Goal: Answer question/provide support: Share knowledge or assist other users

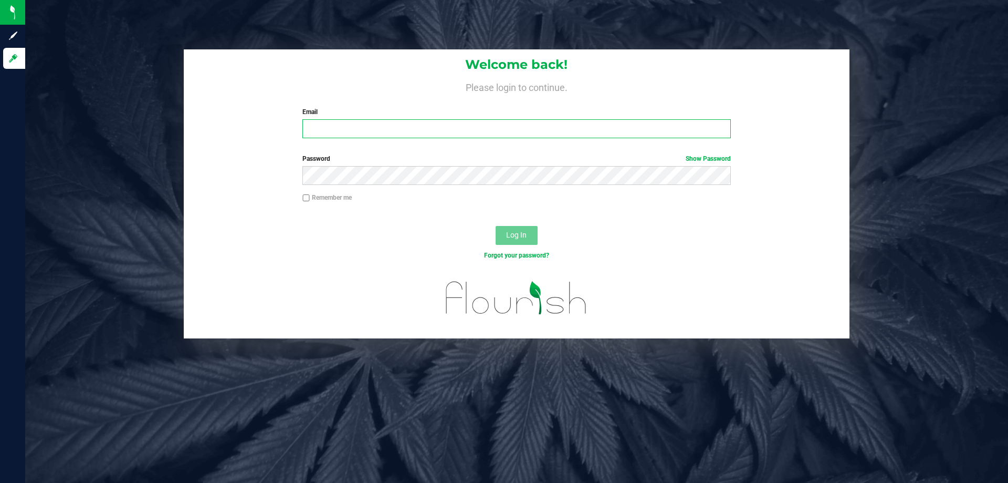
click at [347, 129] on input "Email" at bounding box center [517, 128] width 428 height 19
type input "[EMAIL_ADDRESS][DOMAIN_NAME]"
click at [496, 226] on button "Log In" at bounding box center [517, 235] width 42 height 19
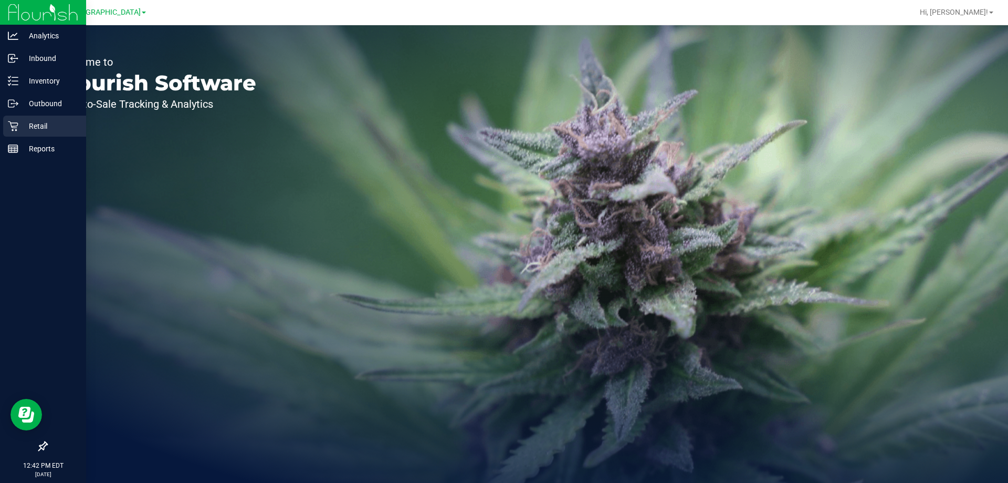
click at [16, 128] on icon at bounding box center [13, 126] width 10 height 10
click at [29, 128] on p "Retail" at bounding box center [49, 126] width 63 height 13
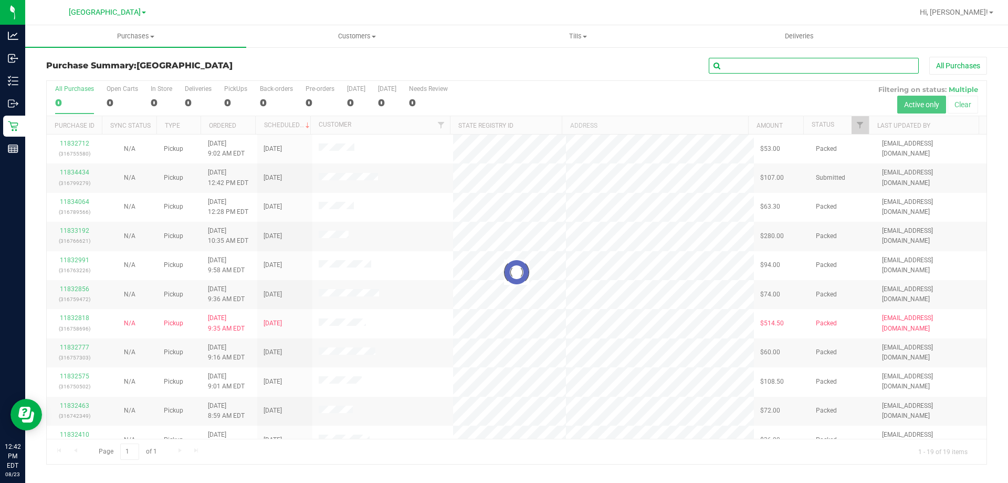
click at [735, 66] on input "text" at bounding box center [814, 66] width 210 height 16
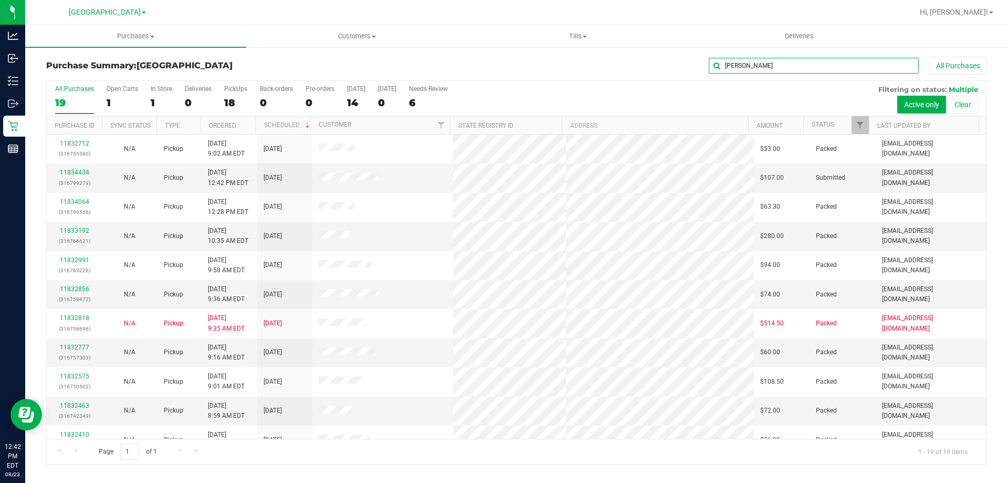
type input "[PERSON_NAME]"
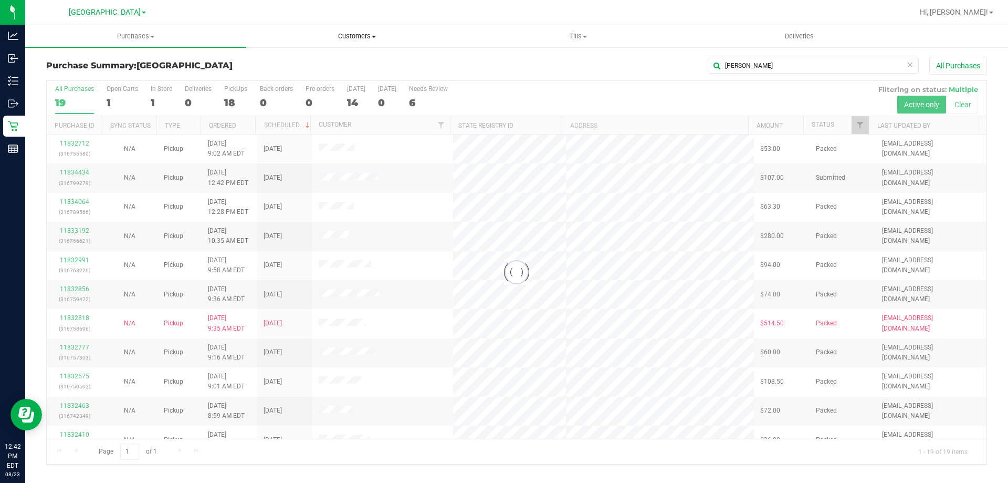
click at [352, 38] on span "Customers" at bounding box center [357, 36] width 220 height 9
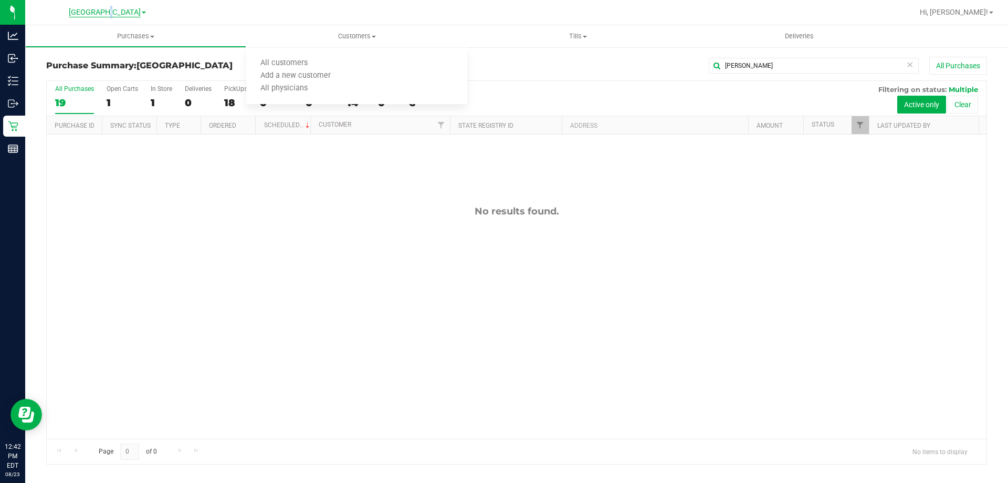
click at [115, 14] on div "[GEOGRAPHIC_DATA]" at bounding box center [107, 12] width 77 height 13
click at [117, 14] on span "[GEOGRAPHIC_DATA]" at bounding box center [105, 12] width 72 height 9
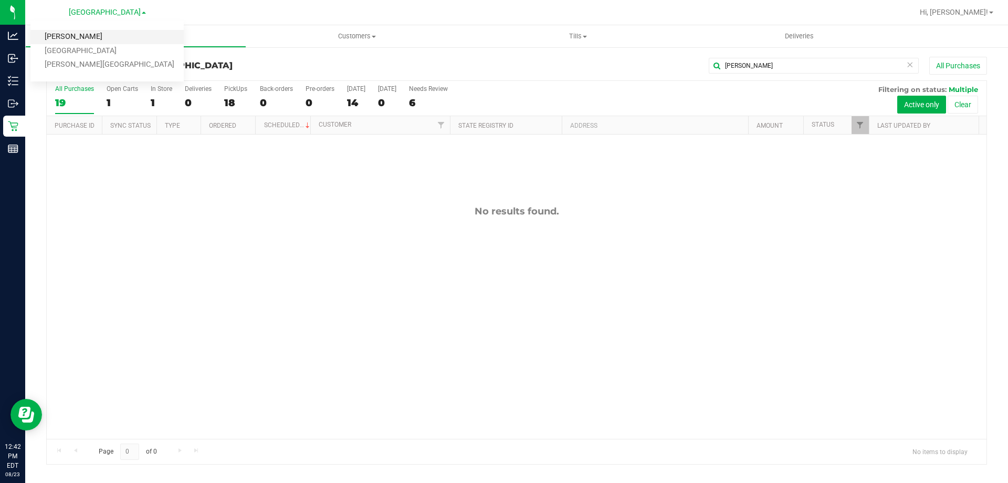
click at [85, 37] on link "[PERSON_NAME]" at bounding box center [106, 37] width 153 height 14
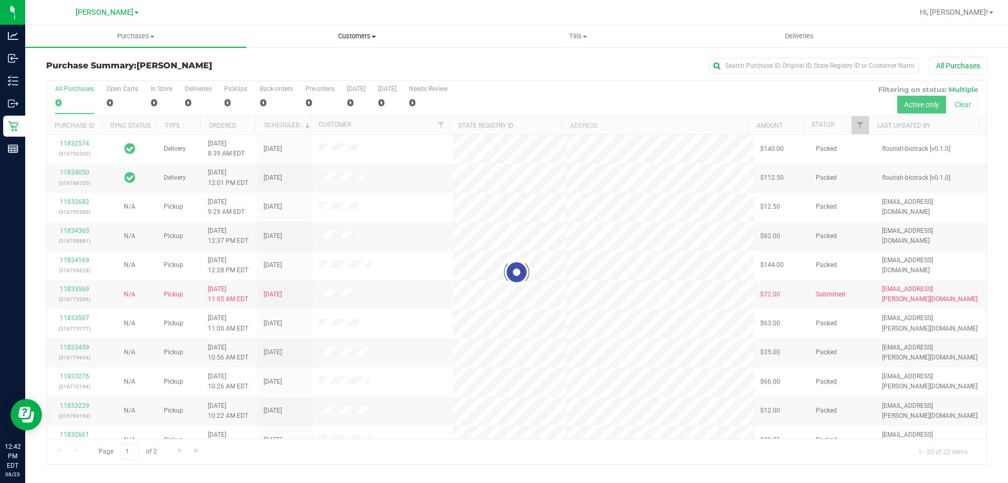
click at [341, 37] on span "Customers" at bounding box center [357, 36] width 220 height 9
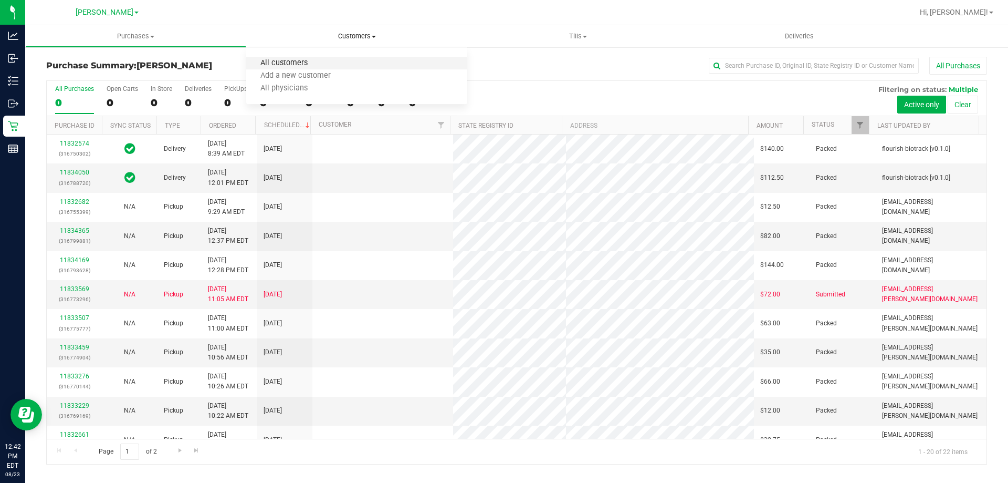
click at [298, 61] on span "All customers" at bounding box center [284, 63] width 76 height 9
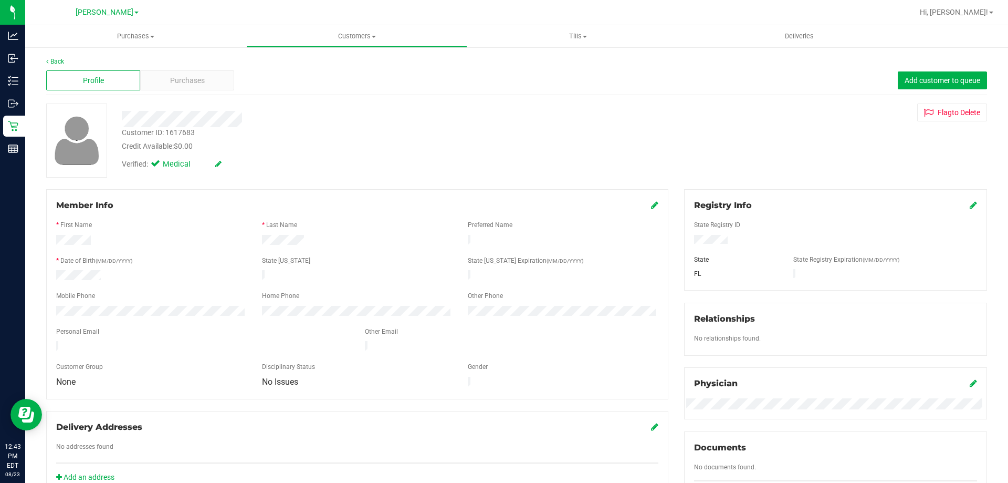
click at [537, 141] on div "Credit Available: $0.00" at bounding box center [353, 146] width 463 height 11
click at [190, 74] on div "Purchases" at bounding box center [187, 80] width 94 height 20
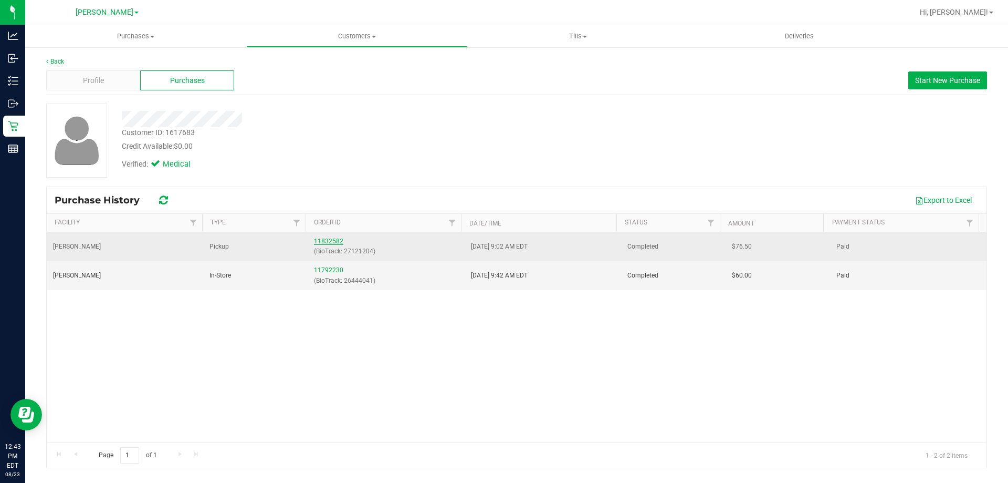
click at [321, 241] on link "11832582" at bounding box center [328, 240] width 29 height 7
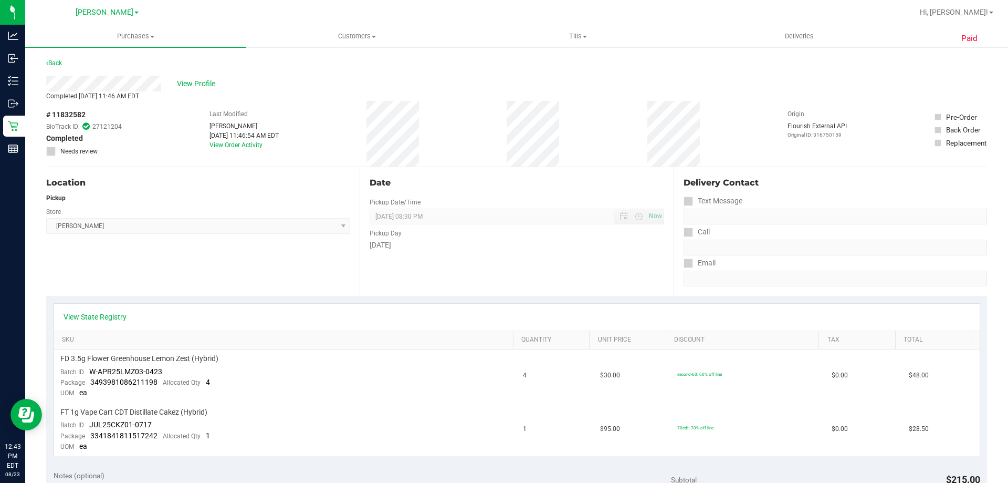
click at [260, 277] on div "Location Pickup Store [PERSON_NAME] Select Store [PERSON_NAME][GEOGRAPHIC_DATA]…" at bounding box center [203, 231] width 314 height 129
click at [461, 292] on div "Date Pickup Date/Time [DATE] Now [DATE] 08:30 PM Now Pickup Day [DATE]" at bounding box center [517, 231] width 314 height 129
click at [187, 283] on div "Location Pickup Store [PERSON_NAME] Select Store [PERSON_NAME][GEOGRAPHIC_DATA]…" at bounding box center [203, 231] width 314 height 129
click at [315, 277] on div "Location Pickup Store [PERSON_NAME] Select Store [PERSON_NAME][GEOGRAPHIC_DATA]…" at bounding box center [203, 231] width 314 height 129
click at [221, 270] on div "Location Pickup Store [PERSON_NAME] Select Store [PERSON_NAME][GEOGRAPHIC_DATA]…" at bounding box center [203, 231] width 314 height 129
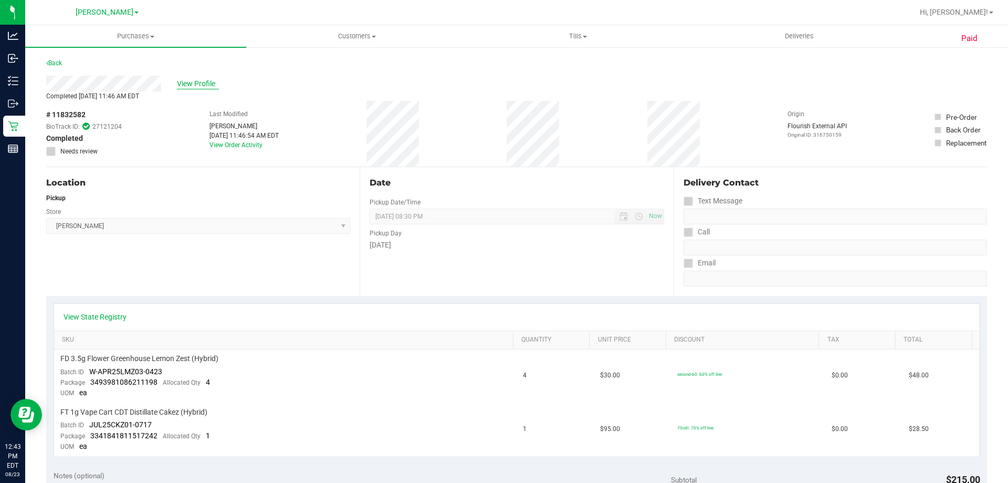
click at [204, 82] on span "View Profile" at bounding box center [198, 83] width 42 height 11
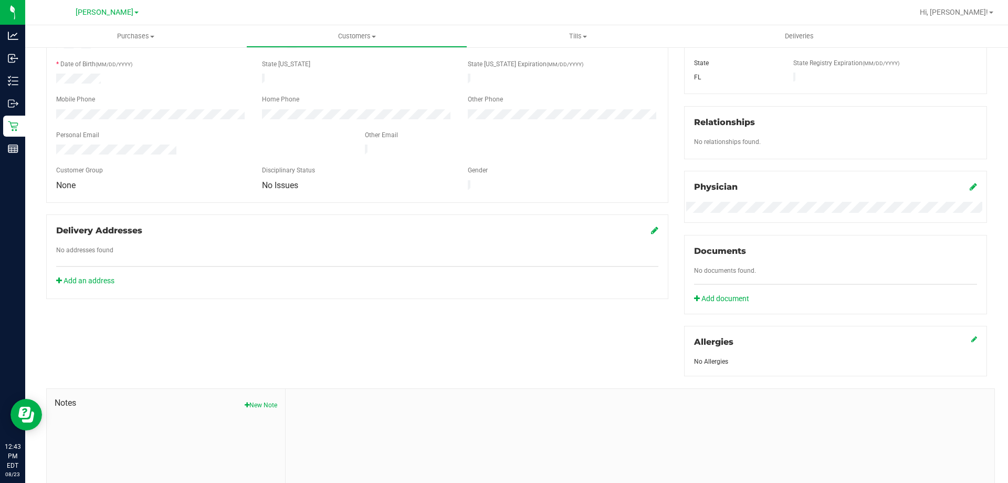
scroll to position [277, 0]
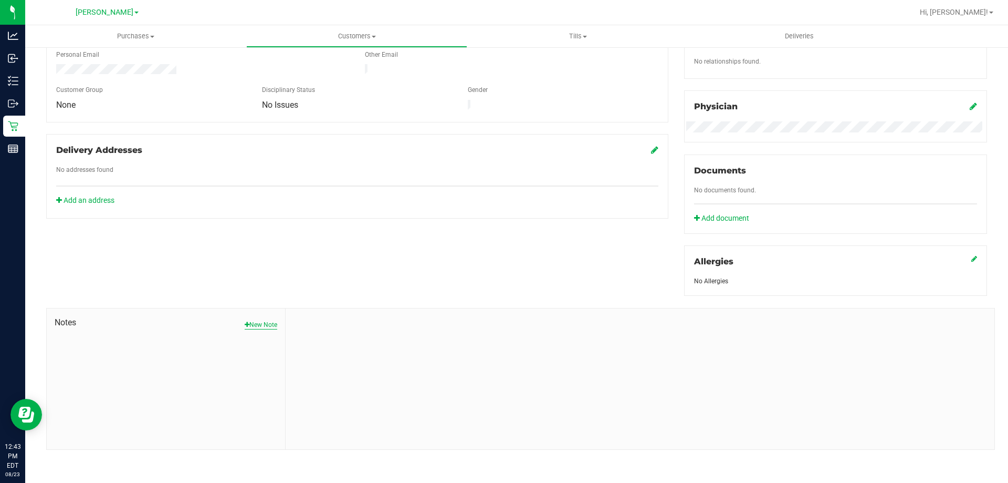
click at [266, 323] on button "New Note" at bounding box center [261, 324] width 33 height 9
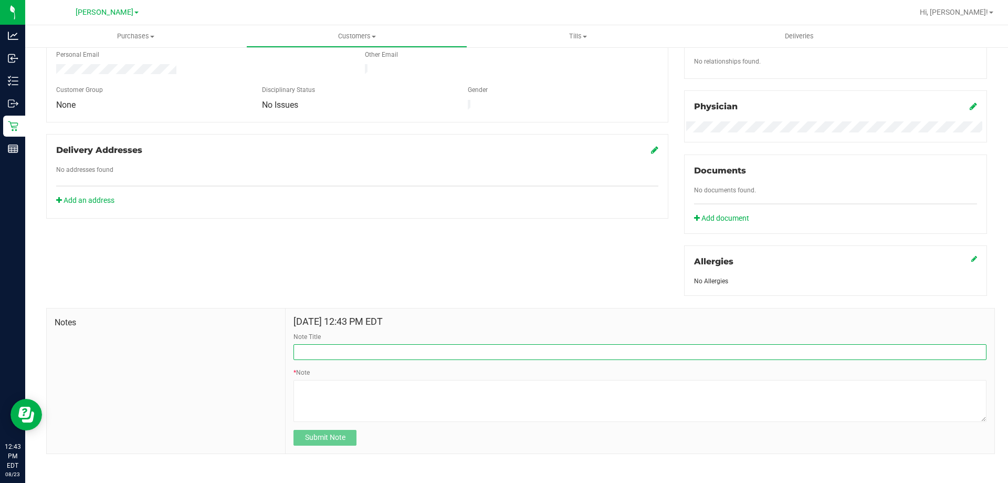
click at [350, 351] on input "Note Title" at bounding box center [640, 352] width 693 height 16
type input "ID in [GEOGRAPHIC_DATA]"
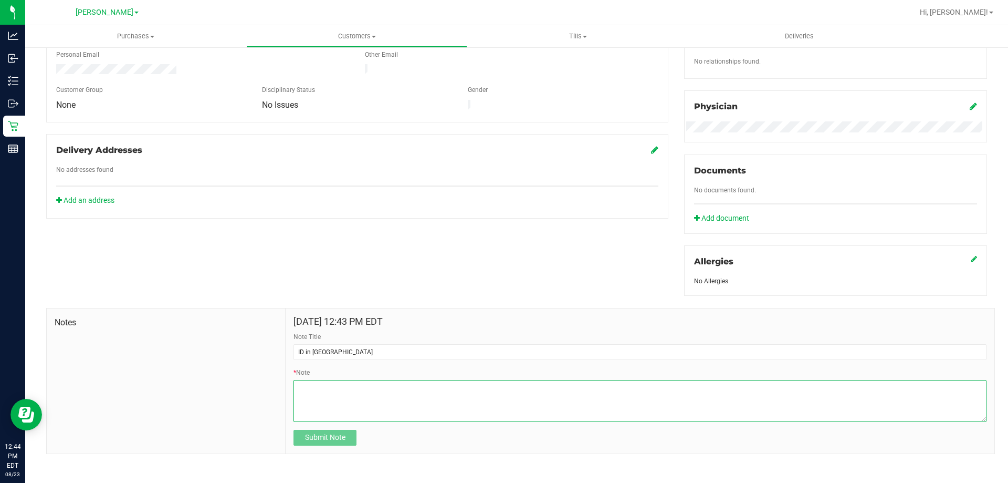
click at [319, 388] on textarea "* Note" at bounding box center [640, 401] width 693 height 42
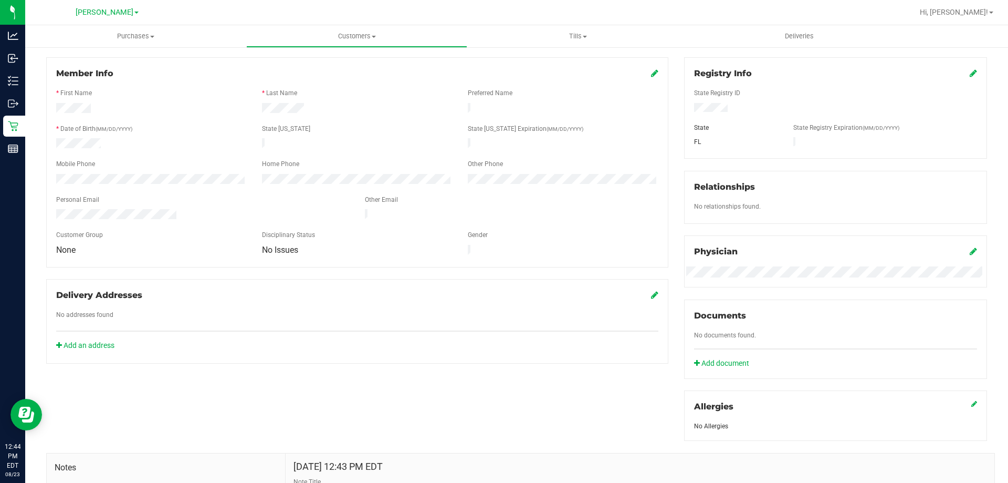
scroll to position [0, 0]
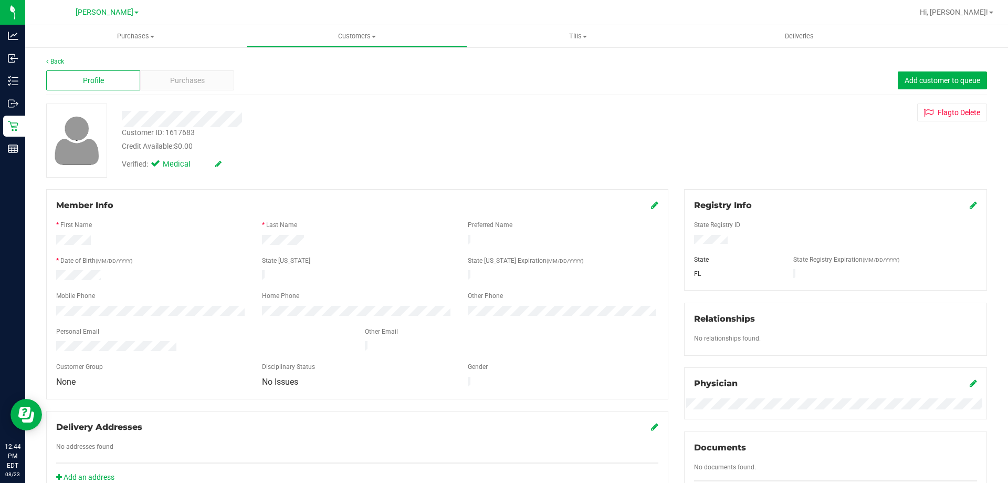
click at [652, 205] on icon at bounding box center [654, 205] width 7 height 8
click at [76, 391] on span "None" at bounding box center [145, 391] width 176 height 15
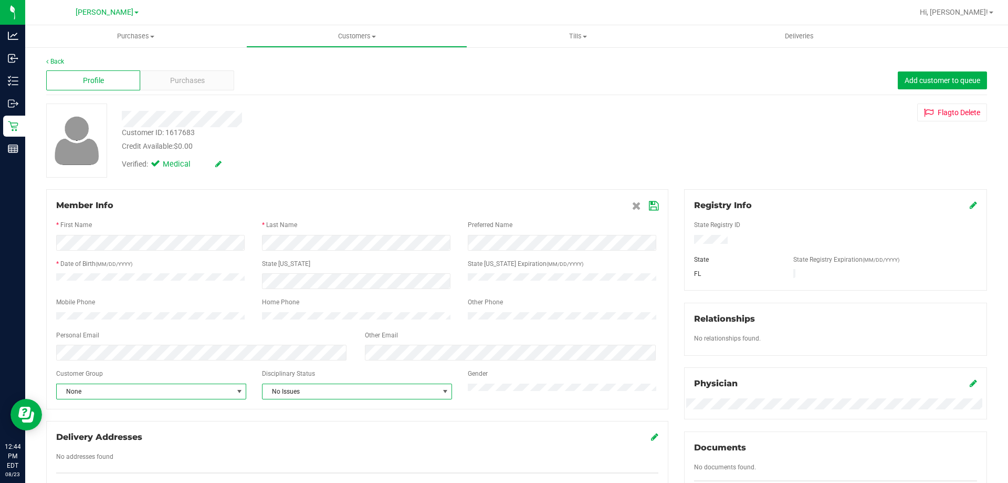
click at [335, 399] on span "No Issues" at bounding box center [351, 391] width 176 height 15
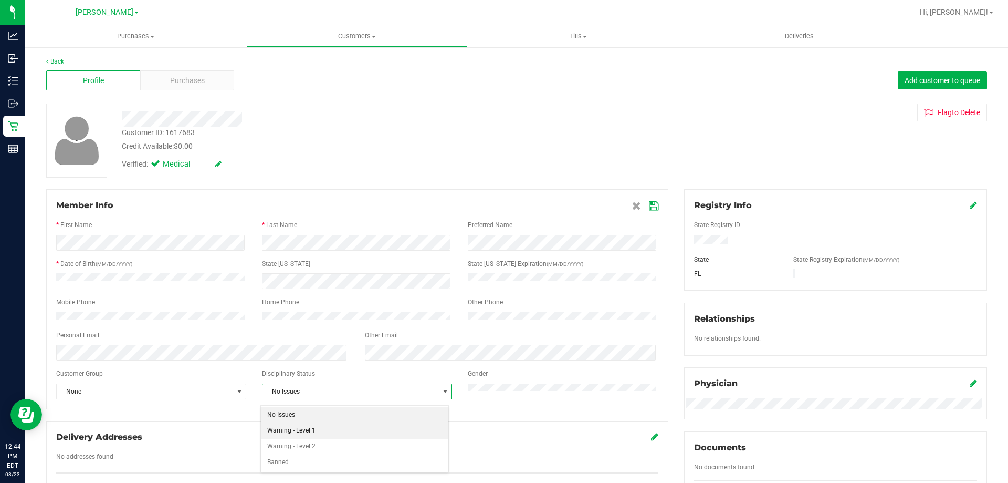
click at [293, 428] on li "Warning - Level 1" at bounding box center [355, 431] width 188 height 16
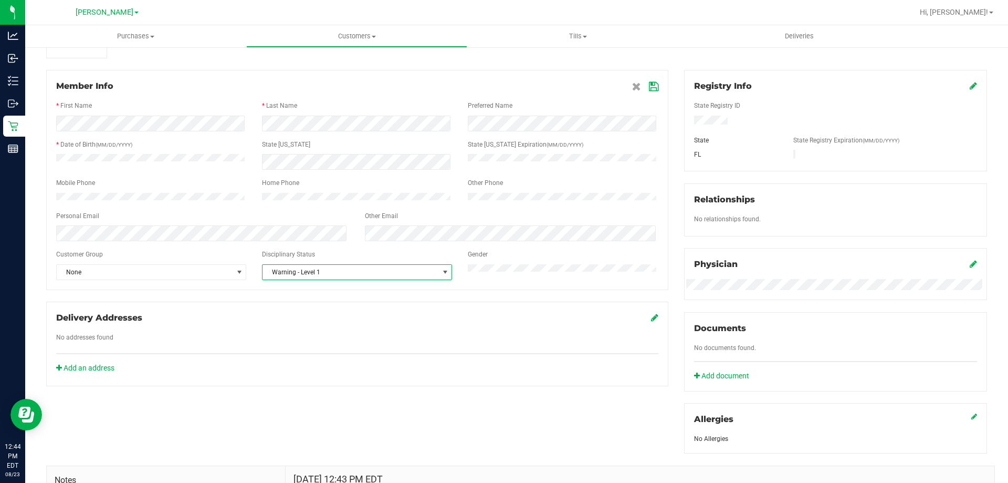
scroll to position [105, 0]
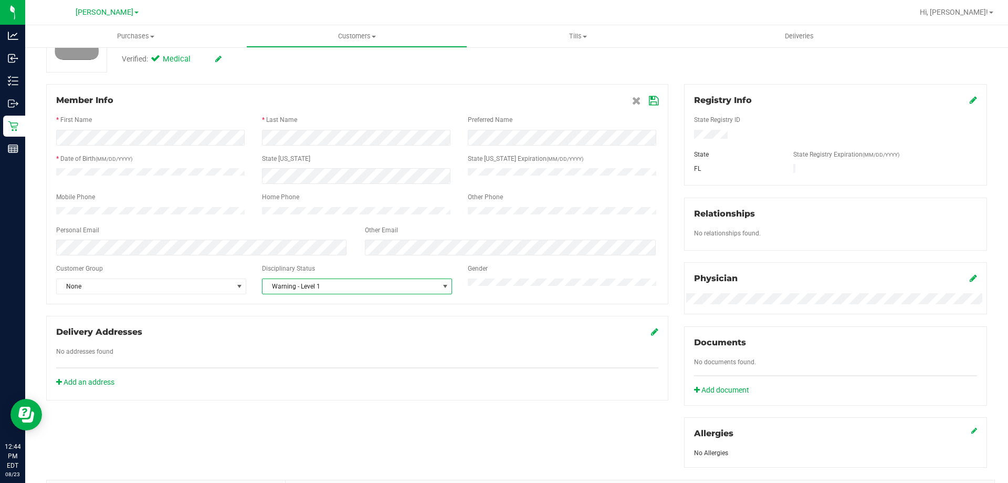
click at [649, 103] on icon at bounding box center [653, 101] width 9 height 8
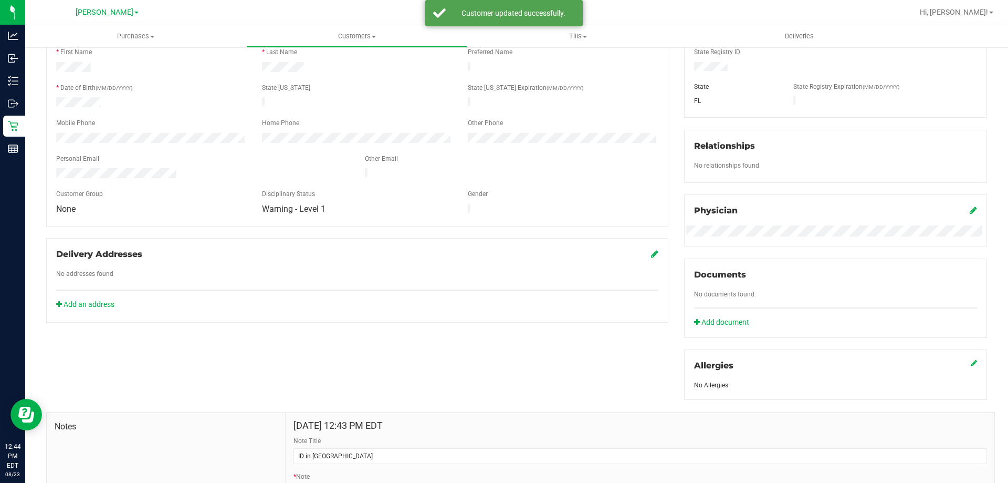
scroll to position [290, 0]
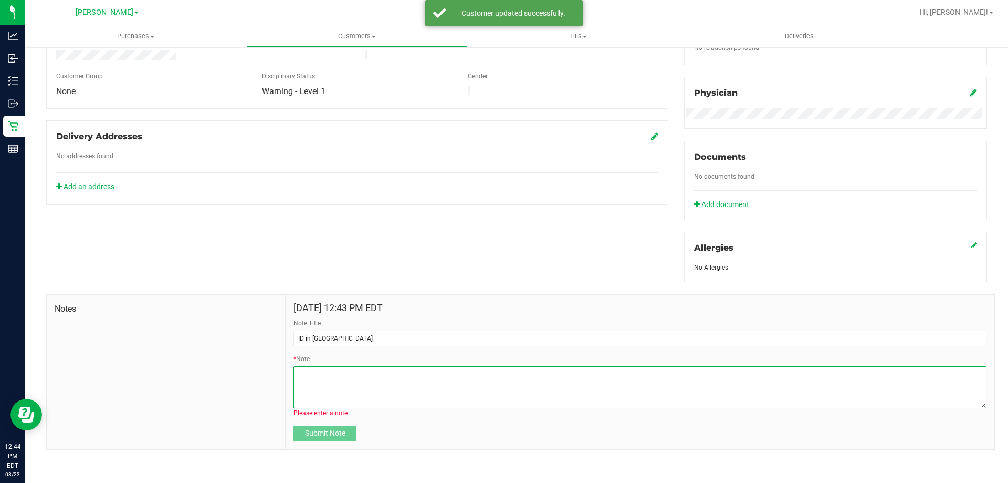
click at [367, 375] on textarea "* Note" at bounding box center [640, 387] width 693 height 42
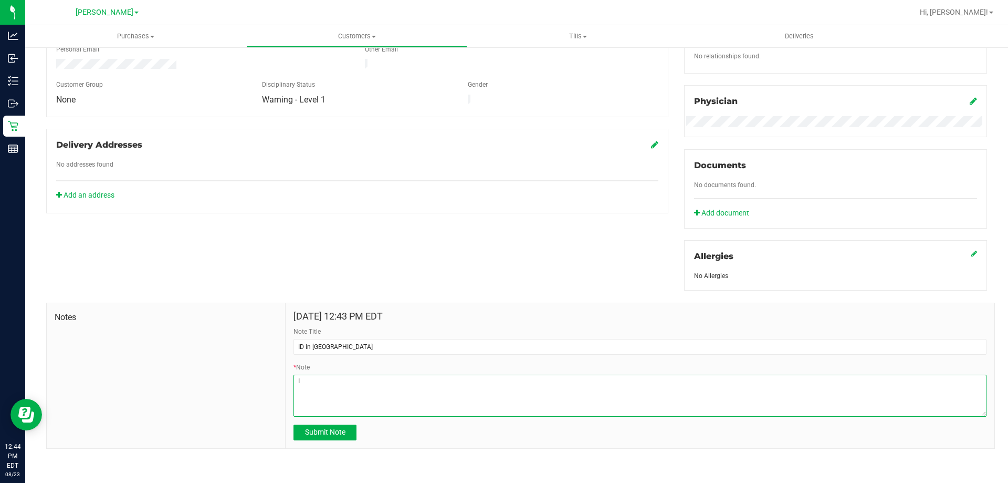
scroll to position [281, 0]
type textarea "ID left in [GEOGRAPHIC_DATA]. Called and LVM. ID is in the Pantry safe. -LR"
click at [315, 435] on span "Submit Note" at bounding box center [325, 433] width 40 height 8
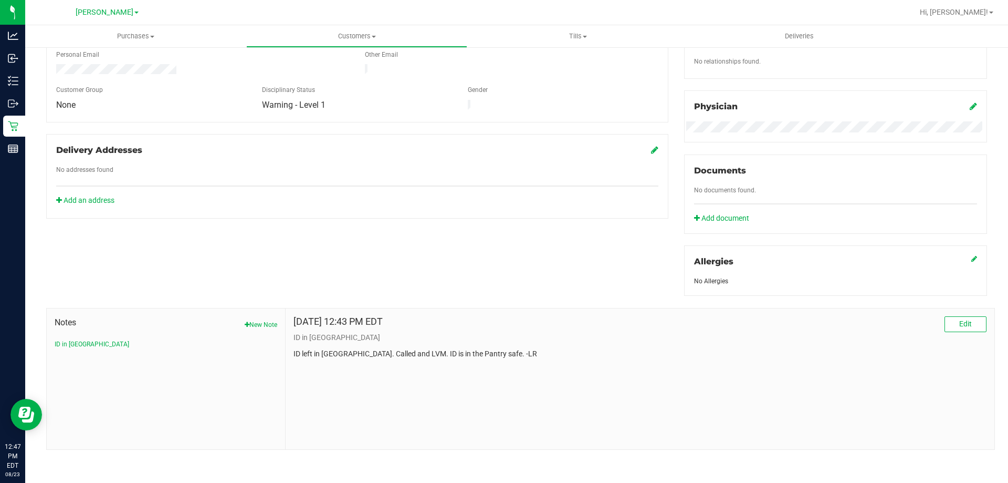
click at [233, 243] on div "Member Info * First Name * Last Name Preferred Name * Date of Birth (MM/DD/YYYY…" at bounding box center [516, 180] width 957 height 537
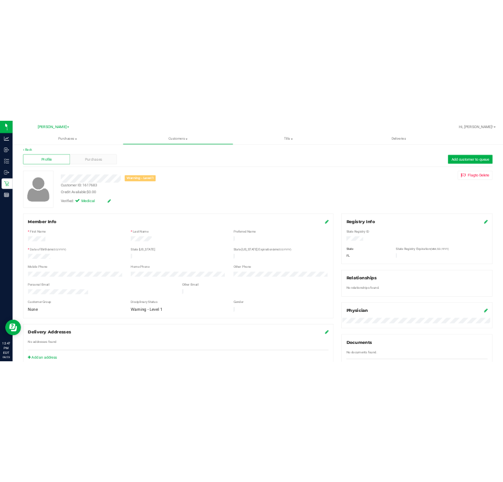
scroll to position [0, 0]
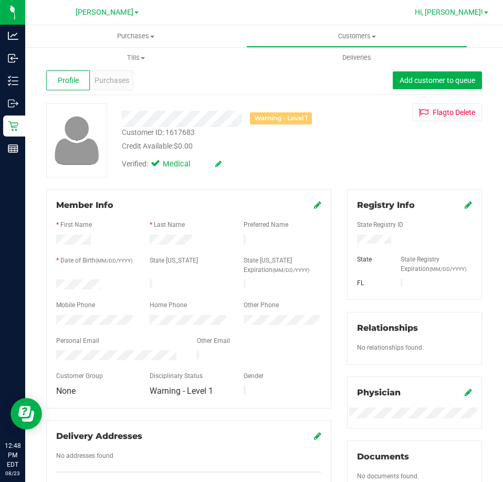
click at [462, 13] on span "Hi, [PERSON_NAME]!" at bounding box center [449, 12] width 68 height 8
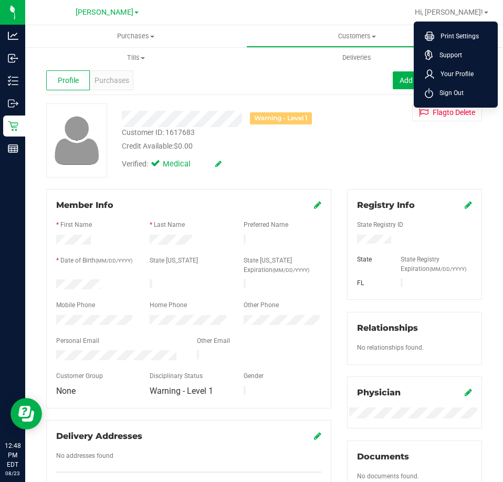
click at [471, 93] on li "Sign Out" at bounding box center [456, 93] width 79 height 19
